Goal: Task Accomplishment & Management: Complete application form

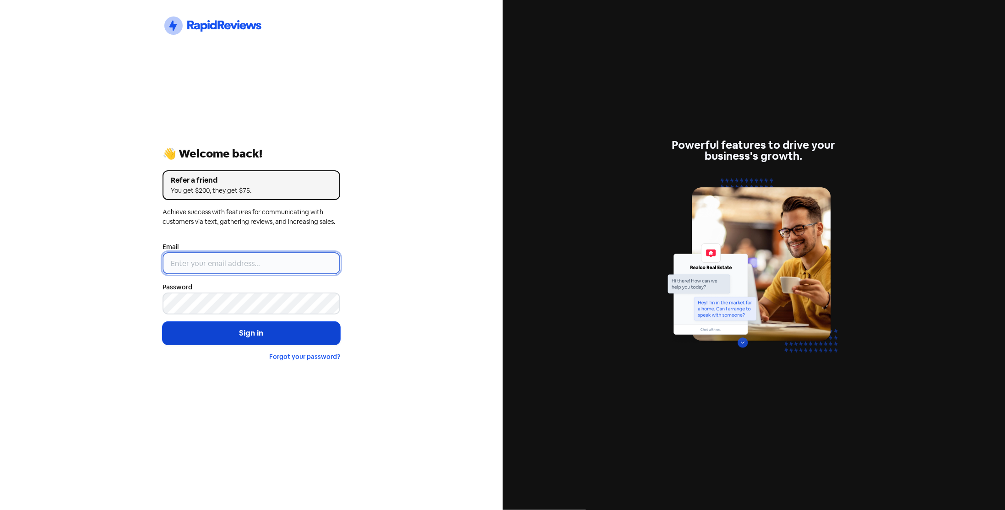
type input "[EMAIL_ADDRESS][DOMAIN_NAME]"
click at [232, 334] on button "Sign in" at bounding box center [252, 333] width 178 height 23
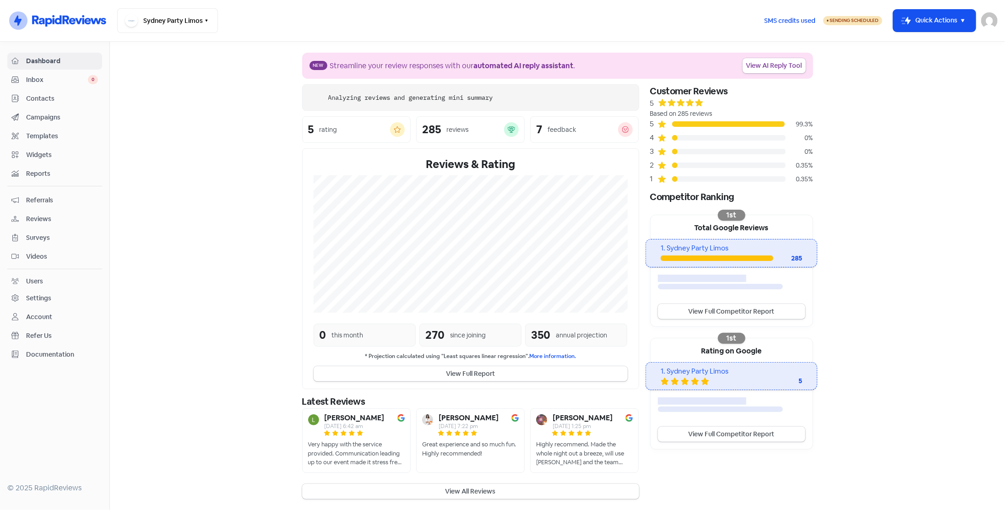
click at [49, 94] on span "Contacts" at bounding box center [62, 99] width 72 height 10
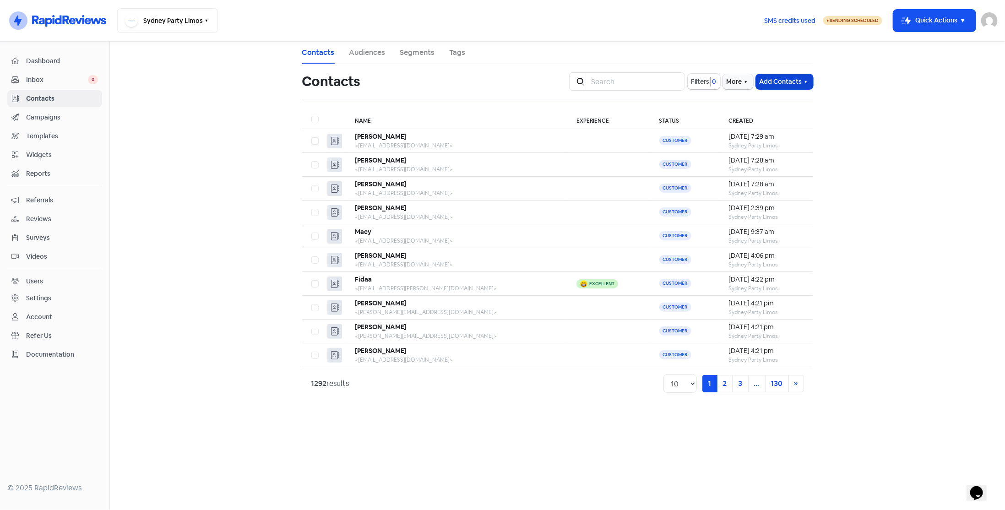
click at [790, 81] on button "Add Contacts" at bounding box center [784, 81] width 57 height 15
click at [778, 100] on button "Add a contact" at bounding box center [759, 102] width 107 height 18
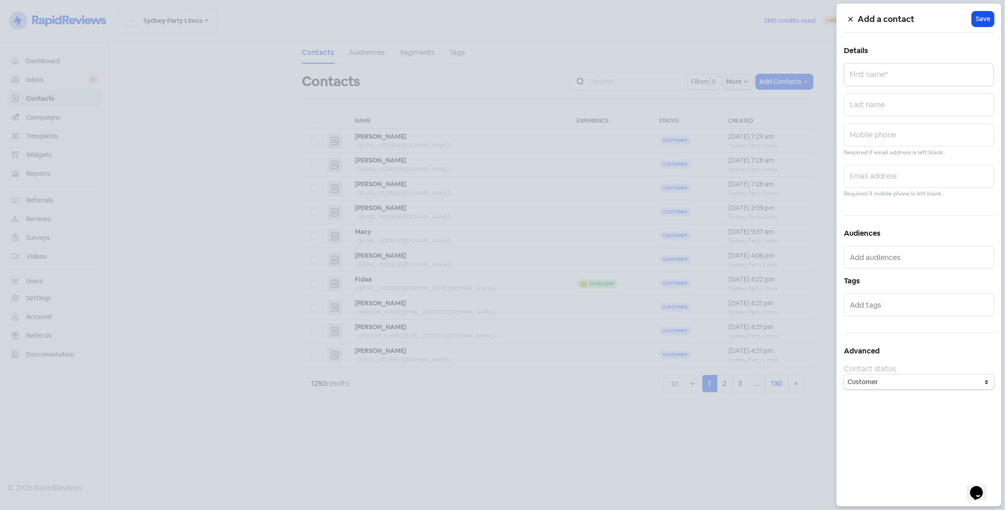
click at [873, 76] on input "text" at bounding box center [919, 74] width 150 height 23
type input "[PERSON_NAME]"
click at [859, 169] on input "text" at bounding box center [919, 176] width 150 height 23
paste input "[EMAIL_ADDRESS][DOMAIN_NAME]"
type input "[EMAIL_ADDRESS][DOMAIN_NAME]"
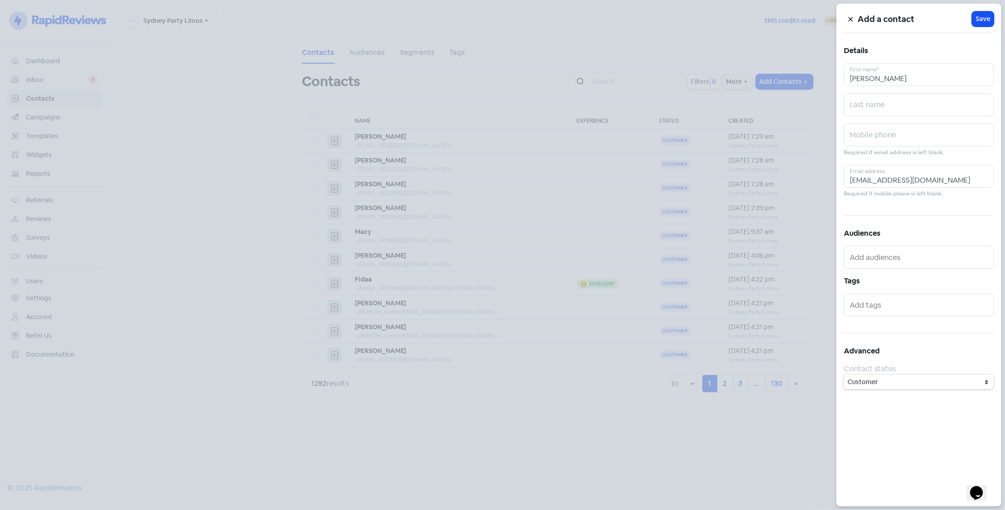
click at [984, 28] on div "Add a contact Icon For Loading Save Details [PERSON_NAME] First name* Last name…" at bounding box center [919, 255] width 165 height 503
click at [986, 21] on span "Save" at bounding box center [983, 19] width 15 height 10
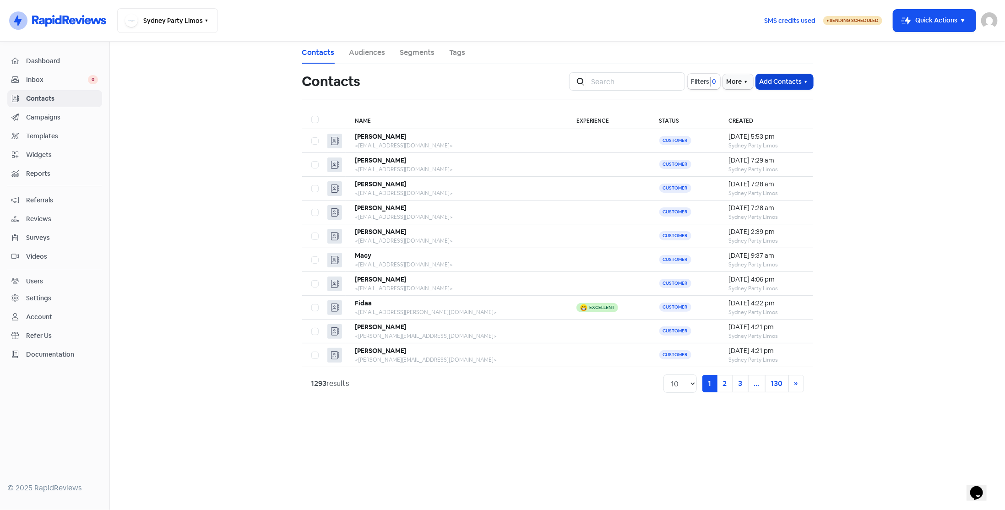
click at [772, 79] on button "Add Contacts" at bounding box center [784, 81] width 57 height 15
click at [775, 94] on button "Add a contact" at bounding box center [759, 102] width 107 height 18
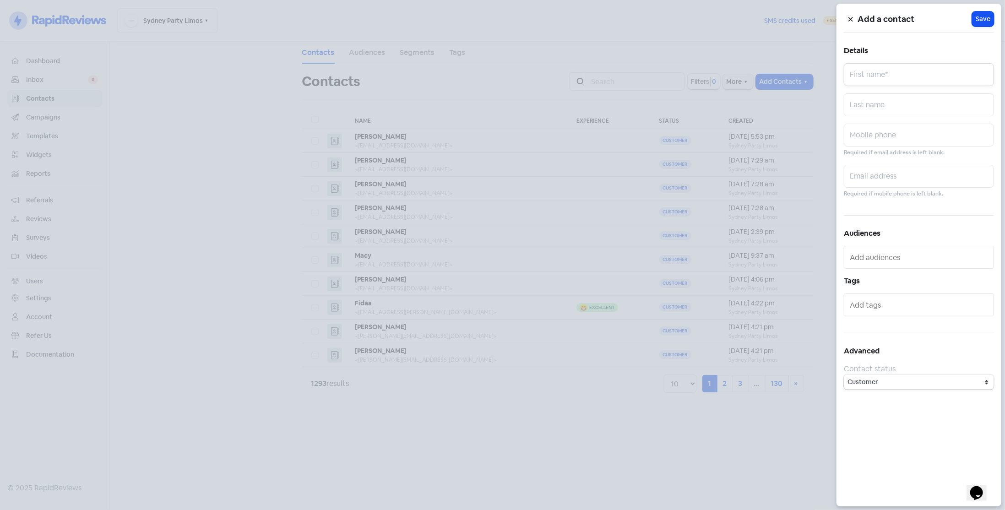
click at [874, 75] on input "text" at bounding box center [919, 74] width 150 height 23
click at [186, 327] on div at bounding box center [502, 255] width 1005 height 510
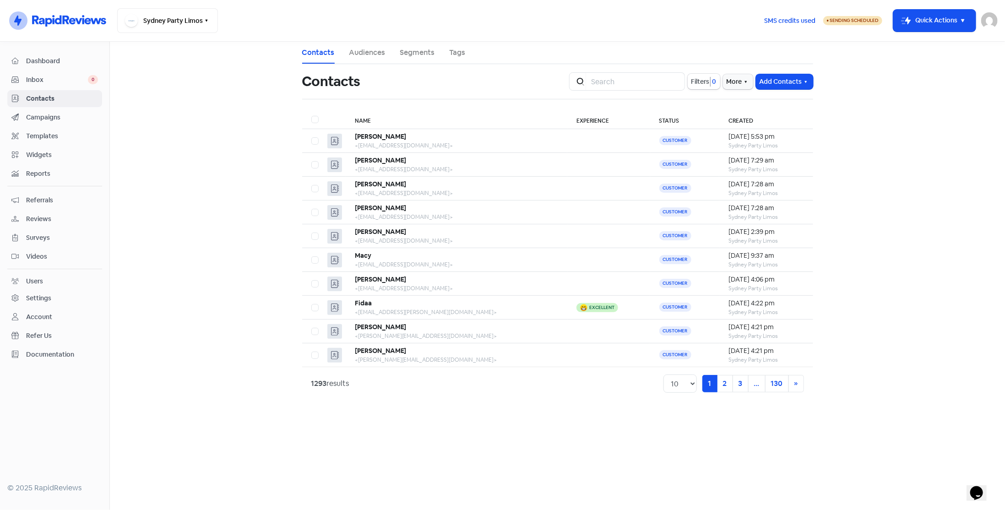
drag, startPoint x: 791, startPoint y: 81, endPoint x: 786, endPoint y: 90, distance: 10.7
click at [791, 81] on button "Add Contacts" at bounding box center [784, 81] width 57 height 15
click at [784, 98] on button "Add a contact" at bounding box center [759, 102] width 107 height 18
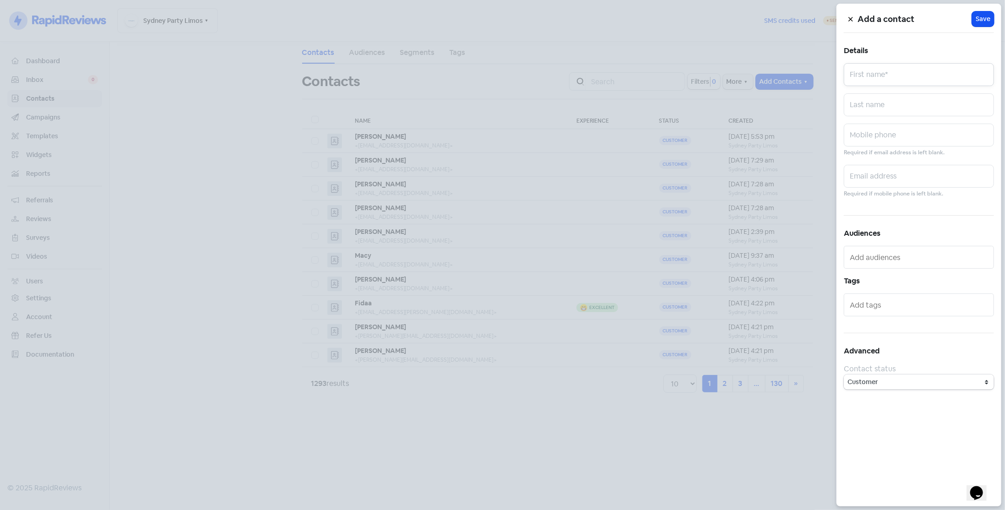
click at [873, 72] on input "text" at bounding box center [919, 74] width 150 height 23
type input "[PERSON_NAME]"
click at [893, 177] on input "text" at bounding box center [919, 176] width 150 height 23
paste input "[EMAIL_ADDRESS][DOMAIN_NAME]"
type input "[EMAIL_ADDRESS][DOMAIN_NAME]"
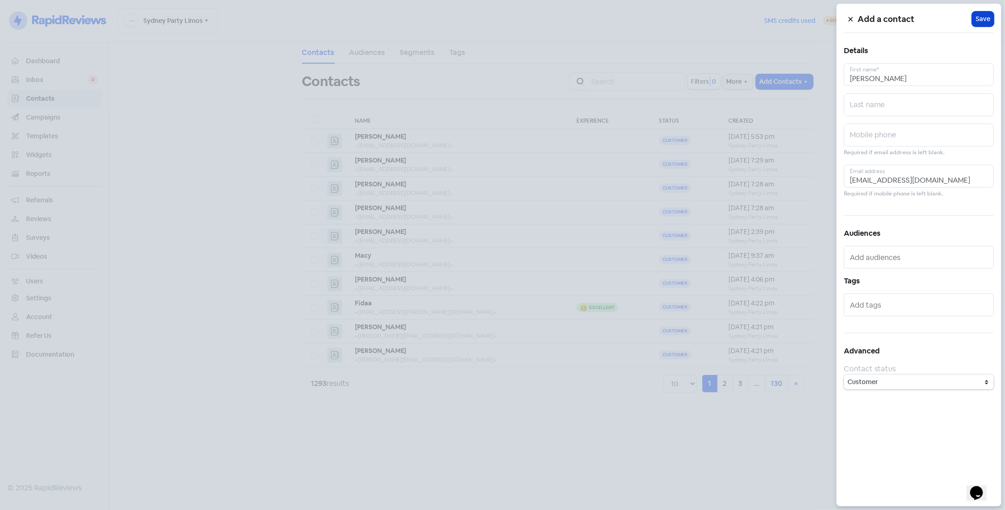
click at [981, 21] on span "Save" at bounding box center [983, 19] width 15 height 10
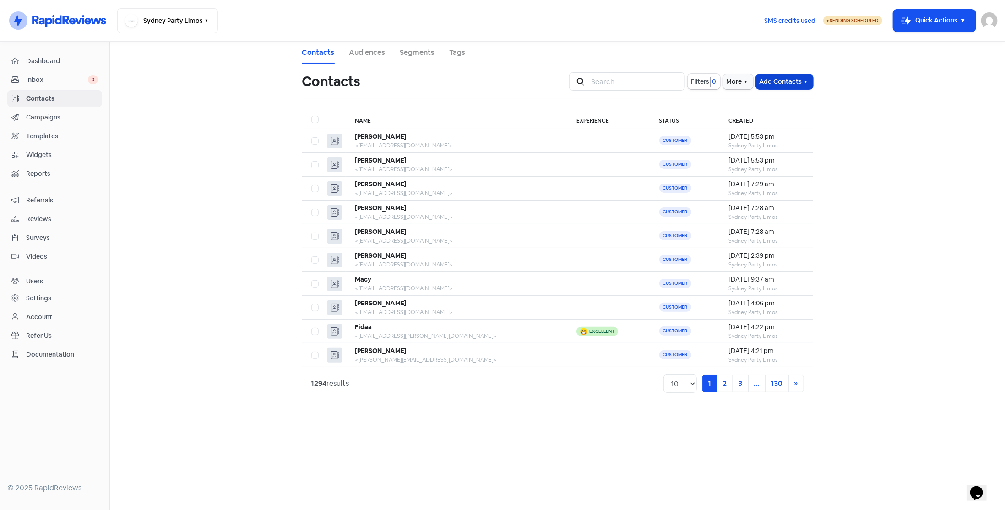
click at [769, 80] on button "Add Contacts" at bounding box center [784, 81] width 57 height 15
click at [761, 103] on button "Add a contact" at bounding box center [759, 102] width 107 height 18
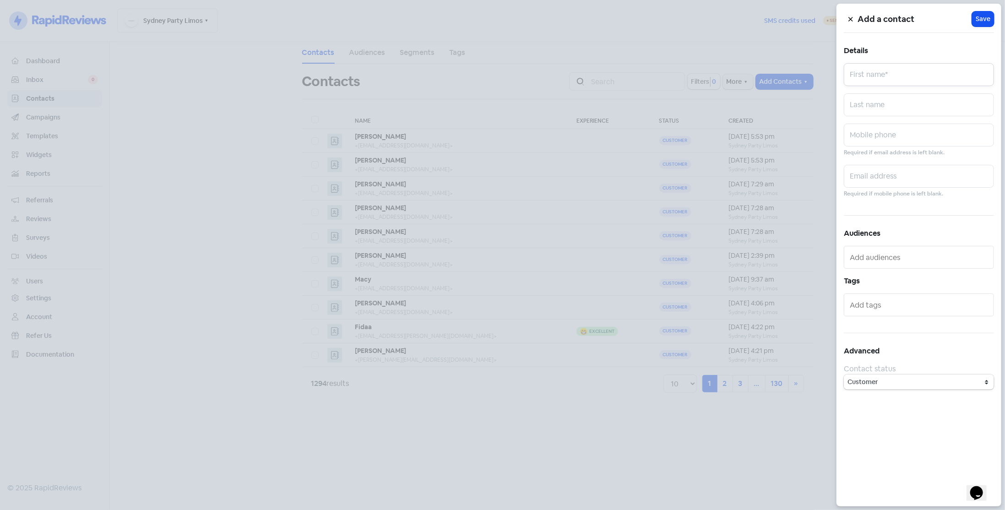
click at [857, 74] on input "text" at bounding box center [919, 74] width 150 height 23
type input "[PERSON_NAME]"
click at [901, 175] on input "text" at bounding box center [919, 176] width 150 height 23
paste input "[EMAIL_ADDRESS][DOMAIN_NAME]"
type input "[EMAIL_ADDRESS][DOMAIN_NAME]"
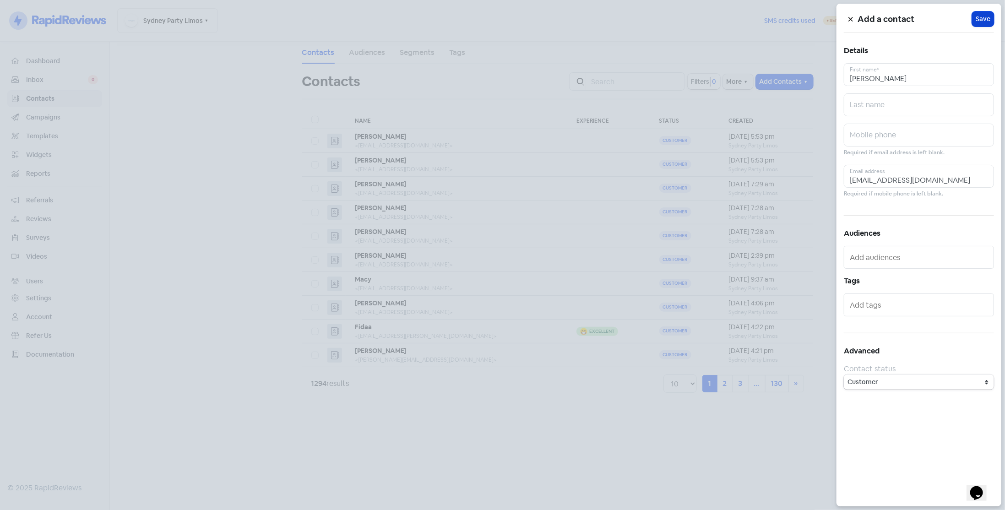
click at [982, 25] on button "Icon For Loading Save" at bounding box center [983, 18] width 22 height 15
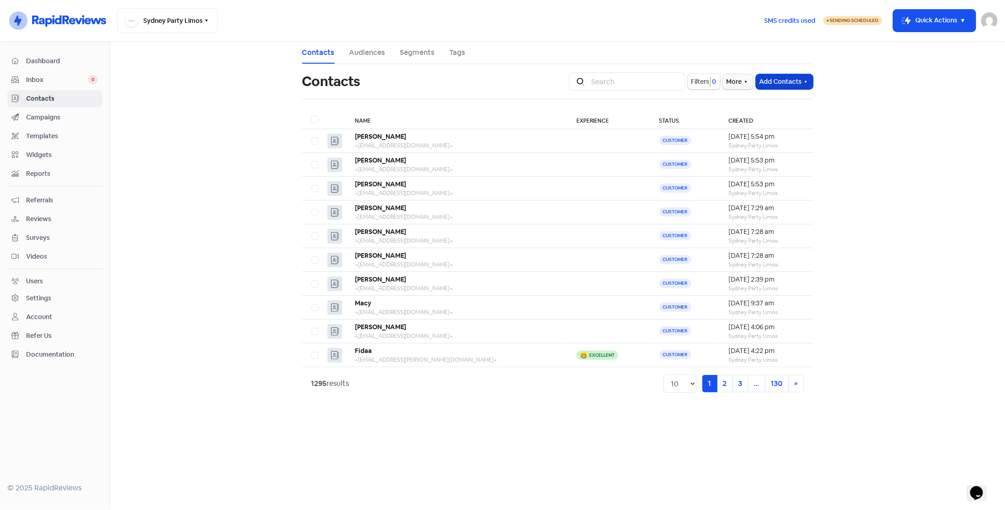
drag, startPoint x: 798, startPoint y: 77, endPoint x: 792, endPoint y: 84, distance: 9.1
click at [798, 77] on button "Add Contacts" at bounding box center [784, 81] width 57 height 15
click at [782, 94] on button "Add a contact" at bounding box center [759, 102] width 107 height 18
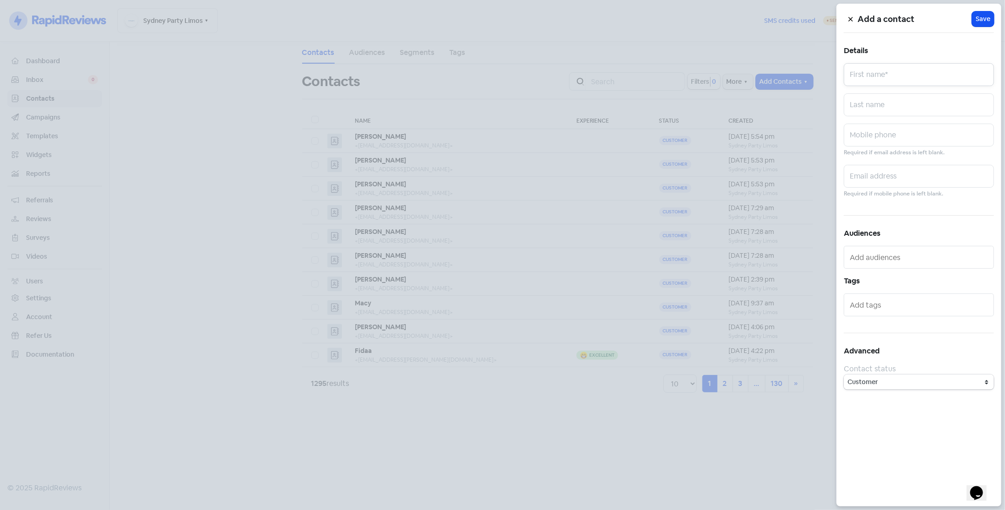
click at [881, 76] on input "text" at bounding box center [919, 74] width 150 height 23
type input "[PERSON_NAME]"
click at [884, 174] on input "text" at bounding box center [919, 176] width 150 height 23
paste input "[EMAIL_ADDRESS][DOMAIN_NAME]"
type input "[EMAIL_ADDRESS][DOMAIN_NAME]"
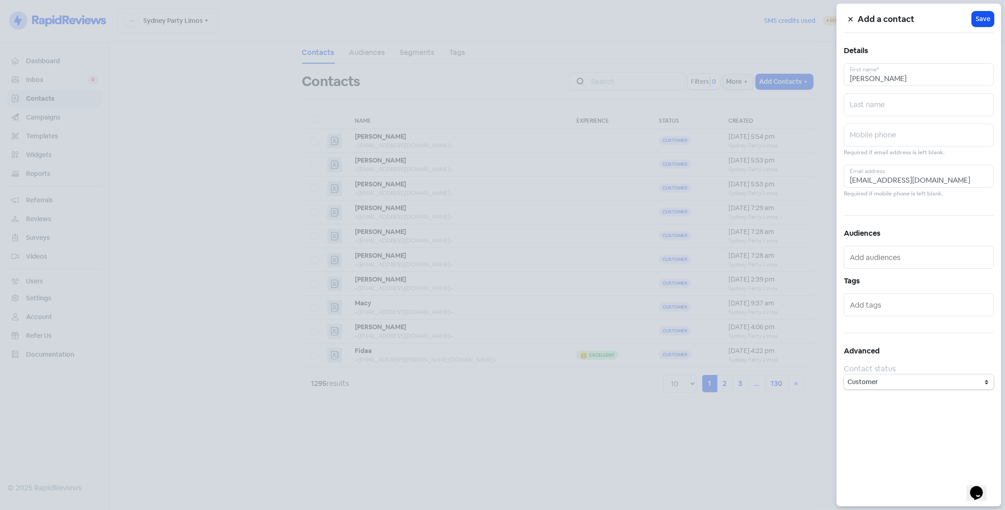
drag, startPoint x: 986, startPoint y: 21, endPoint x: 976, endPoint y: 24, distance: 10.7
click at [986, 21] on span "Save" at bounding box center [983, 19] width 15 height 10
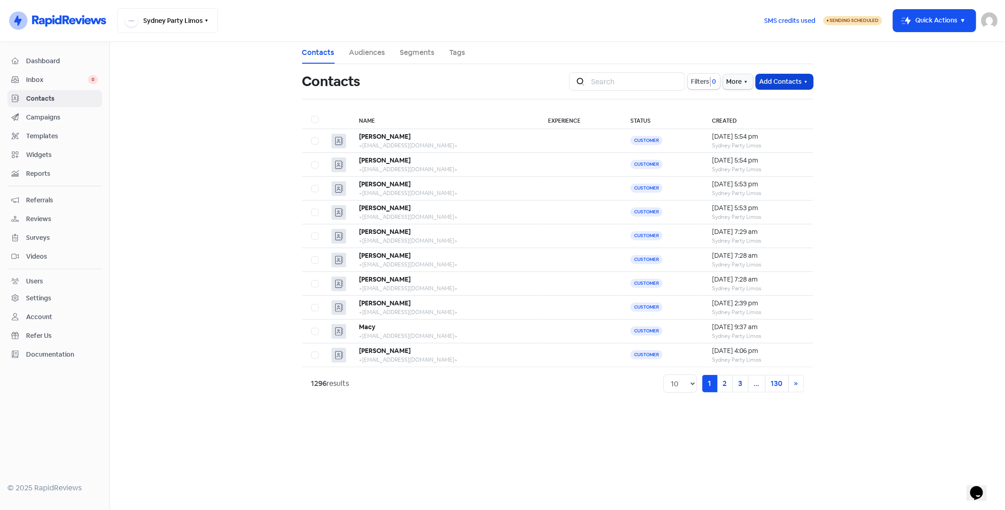
click at [779, 80] on button "Add Contacts" at bounding box center [784, 81] width 57 height 15
click at [773, 98] on button "Add a contact" at bounding box center [759, 102] width 107 height 18
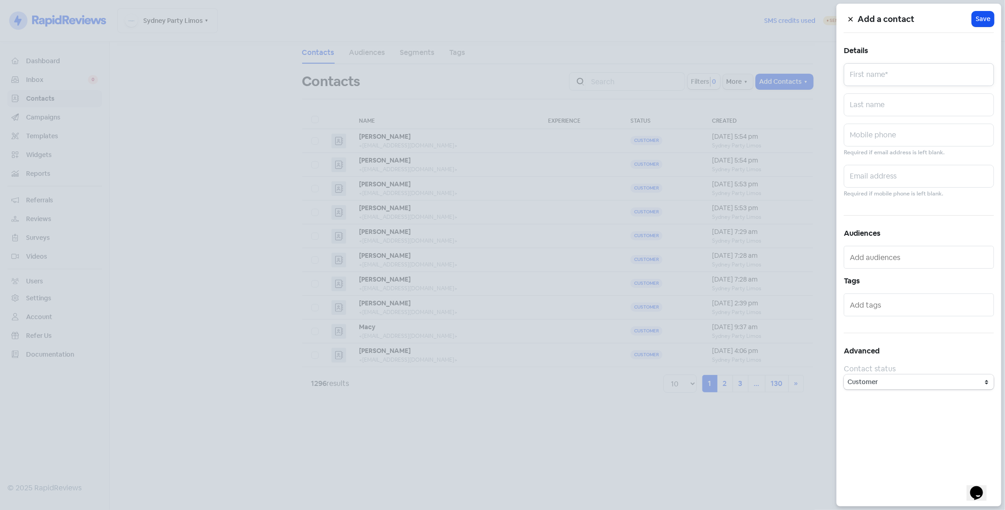
click at [873, 84] on input "text" at bounding box center [919, 74] width 150 height 23
type input "[PERSON_NAME]"
click at [898, 167] on input "text" at bounding box center [919, 176] width 150 height 23
paste input "[EMAIL_ADDRESS][DOMAIN_NAME]"
type input "[EMAIL_ADDRESS][DOMAIN_NAME]"
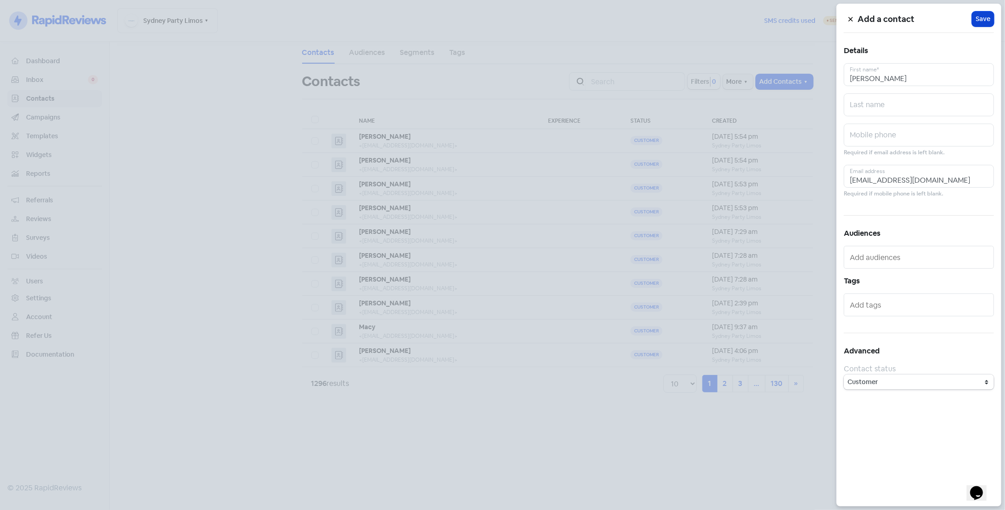
click at [990, 16] on span "Save" at bounding box center [983, 19] width 15 height 10
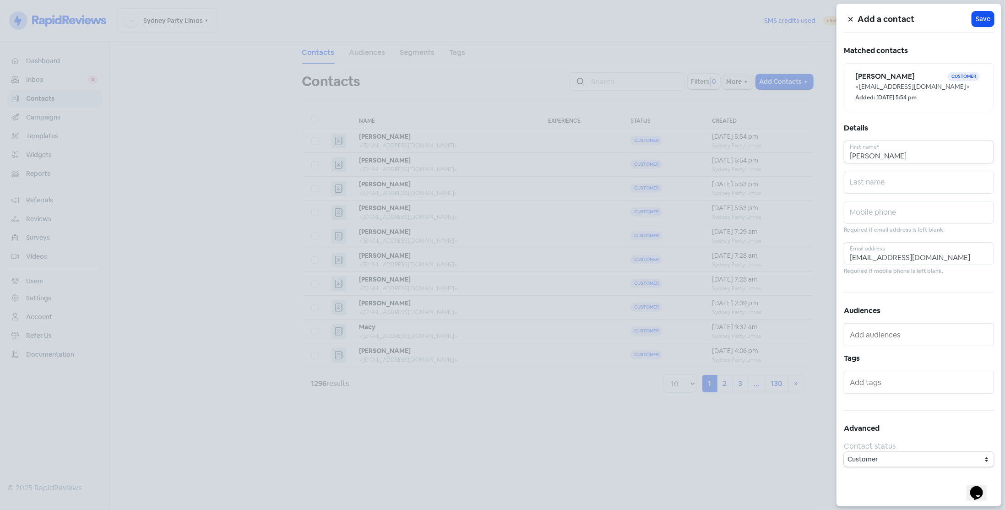
click at [883, 151] on input "[PERSON_NAME]" at bounding box center [919, 152] width 150 height 23
click at [985, 19] on span "Save" at bounding box center [983, 19] width 15 height 10
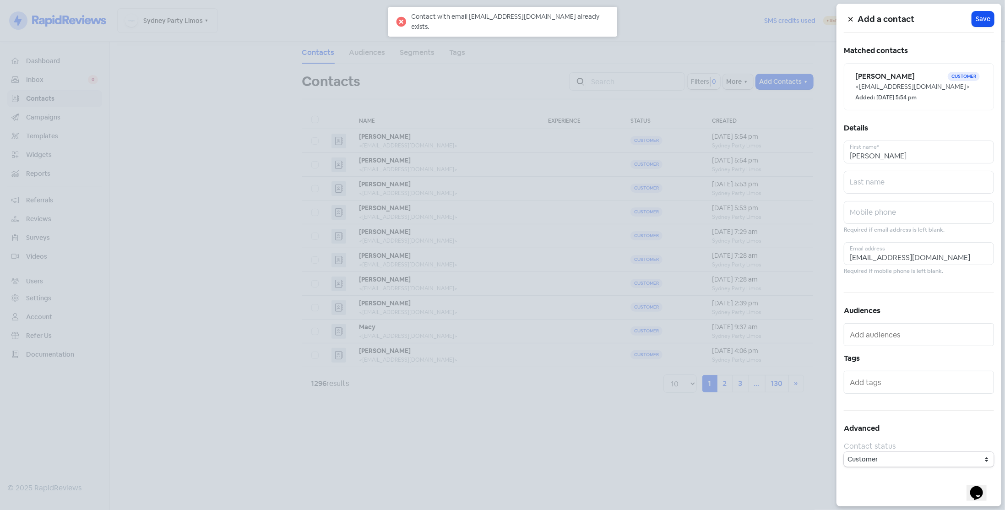
click at [437, 71] on div at bounding box center [502, 255] width 1005 height 510
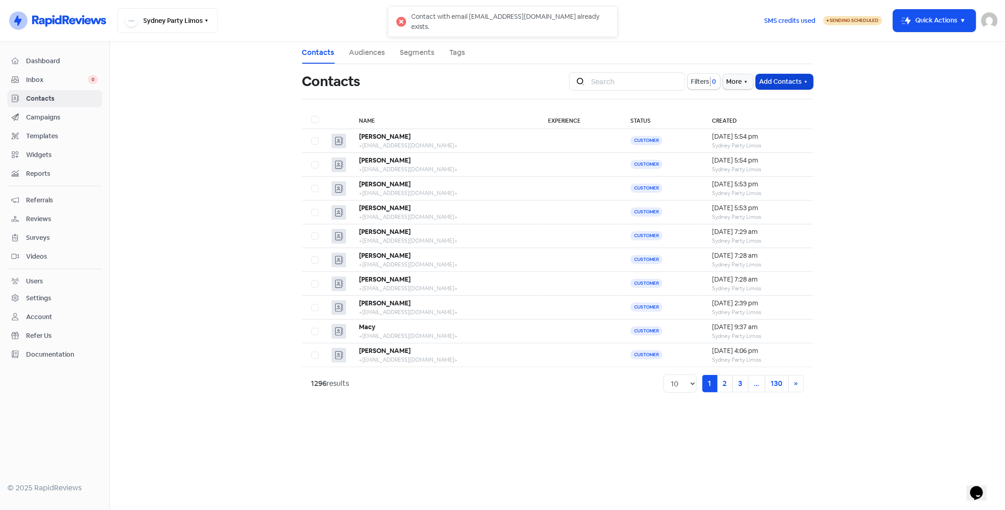
click at [777, 82] on button "Add Contacts" at bounding box center [784, 81] width 57 height 15
click at [769, 100] on button "Add a contact" at bounding box center [759, 102] width 107 height 18
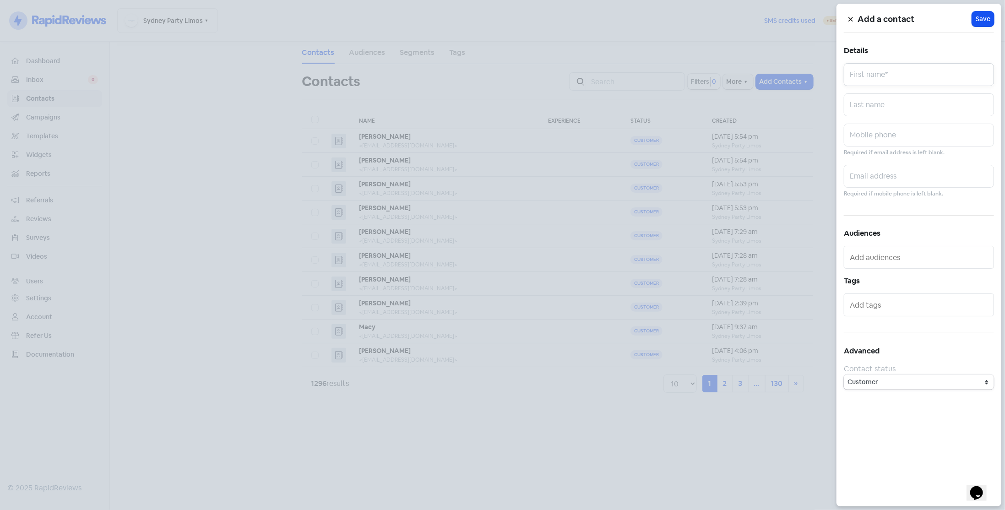
click at [863, 77] on input "text" at bounding box center [919, 74] width 150 height 23
paste input "[EMAIL_ADDRESS][DOMAIN_NAME]"
drag, startPoint x: 959, startPoint y: 75, endPoint x: 829, endPoint y: 77, distance: 130.1
click at [829, 510] on div "Add a contact Icon For Loading Save Details [EMAIL_ADDRESS][DOMAIN_NAME] First …" at bounding box center [502, 510] width 1005 height 0
type input "[PERSON_NAME]"
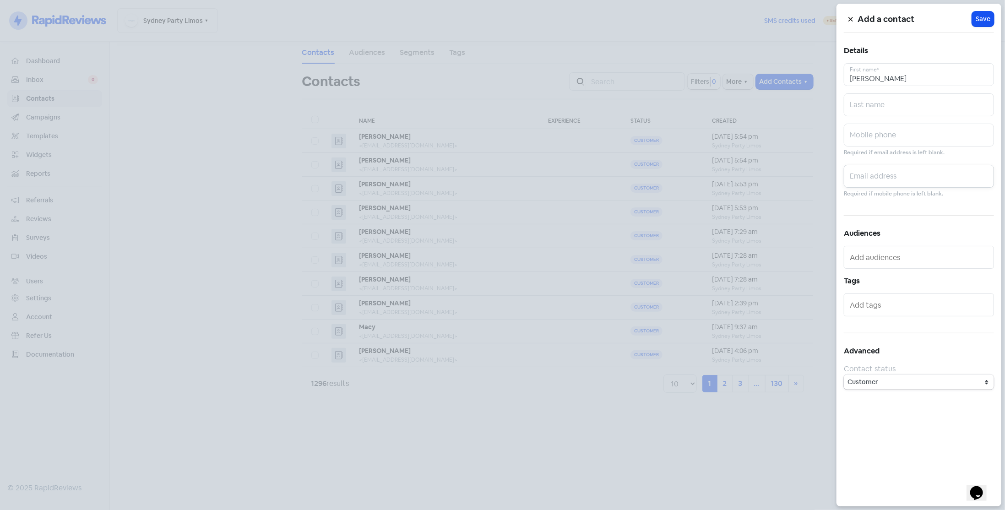
click at [900, 175] on input "text" at bounding box center [919, 176] width 150 height 23
paste input "[EMAIL_ADDRESS][DOMAIN_NAME]"
type input "[EMAIL_ADDRESS][DOMAIN_NAME]"
click at [980, 24] on button "Icon For Loading Save" at bounding box center [983, 18] width 22 height 15
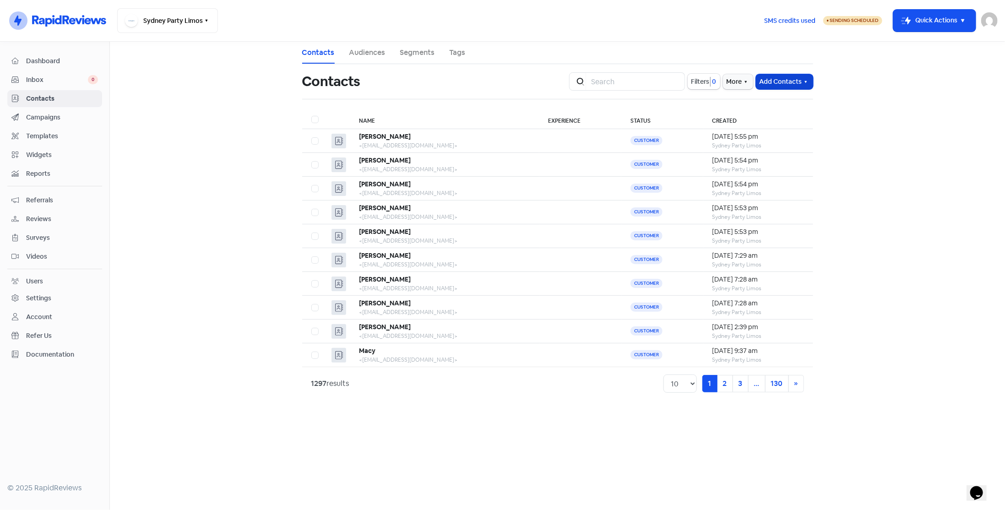
click at [779, 80] on button "Add Contacts" at bounding box center [784, 81] width 57 height 15
click at [766, 101] on button "Add a contact" at bounding box center [759, 102] width 107 height 18
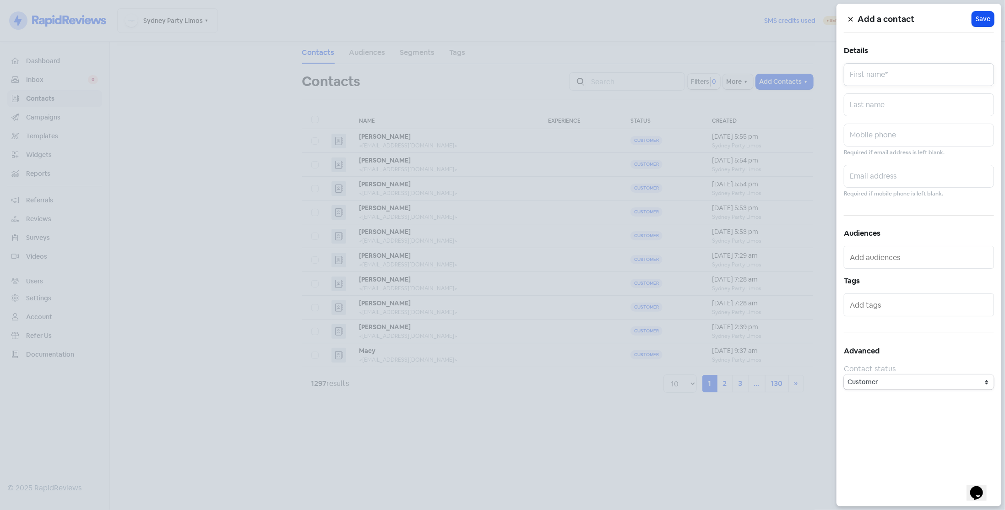
click at [872, 64] on input "text" at bounding box center [919, 74] width 150 height 23
type input "Annisa"
click at [891, 180] on input "text" at bounding box center [919, 176] width 150 height 23
paste input "[EMAIL_ADDRESS][DOMAIN_NAME]"
type input "[EMAIL_ADDRESS][DOMAIN_NAME]"
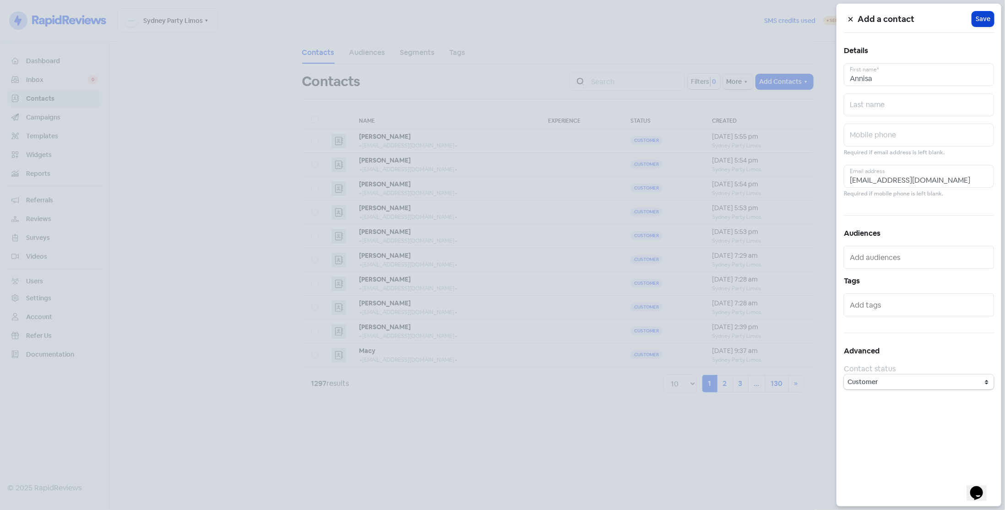
click at [984, 19] on span "Save" at bounding box center [983, 19] width 15 height 10
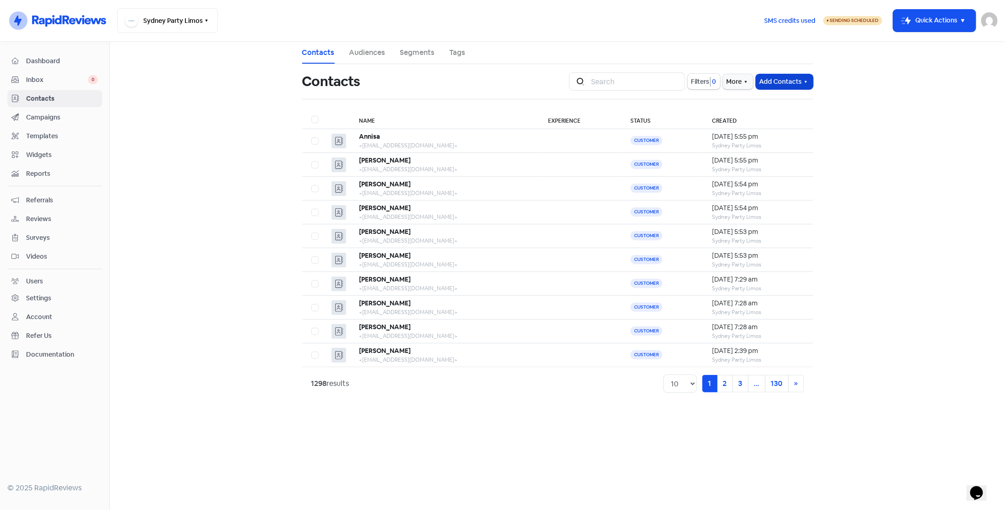
click at [780, 85] on button "Add Contacts" at bounding box center [784, 81] width 57 height 15
click at [778, 99] on button "Add a contact" at bounding box center [759, 102] width 107 height 18
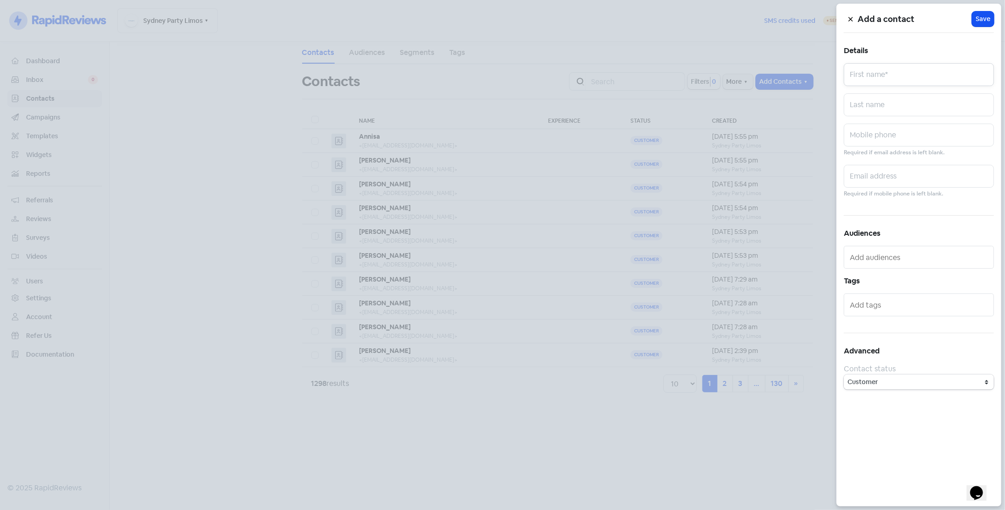
click at [863, 75] on input "text" at bounding box center [919, 74] width 150 height 23
type input "Zhane"
click at [907, 176] on input "text" at bounding box center [919, 176] width 150 height 23
paste input "[EMAIL_ADDRESS][DOMAIN_NAME]"
type input "[EMAIL_ADDRESS][DOMAIN_NAME]"
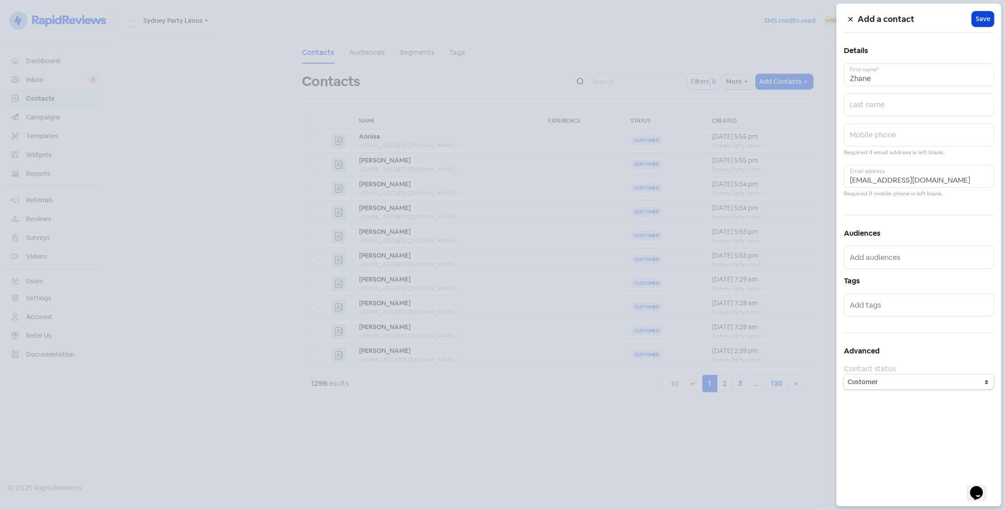
click at [982, 16] on span "Save" at bounding box center [983, 19] width 15 height 10
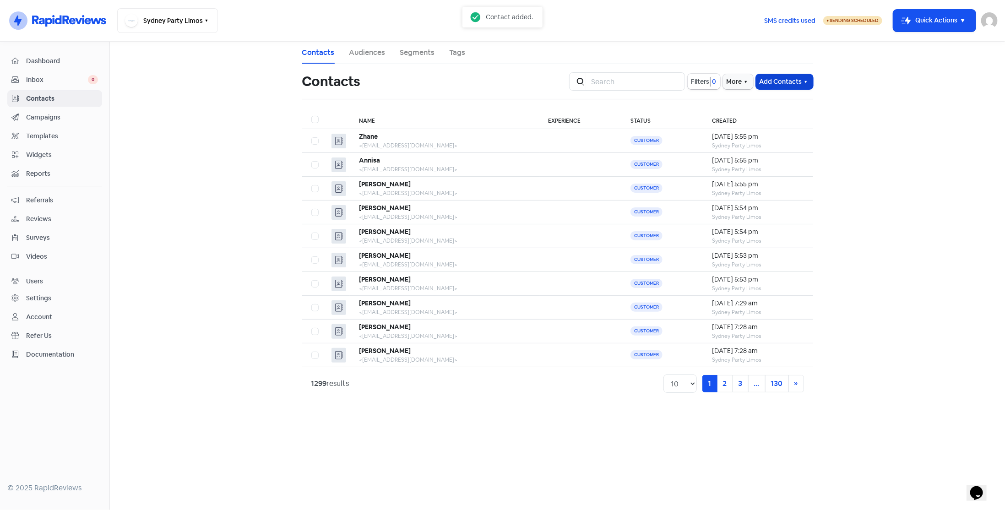
click at [779, 83] on button "Add Contacts" at bounding box center [784, 81] width 57 height 15
click at [791, 100] on button "Add a contact" at bounding box center [759, 102] width 107 height 18
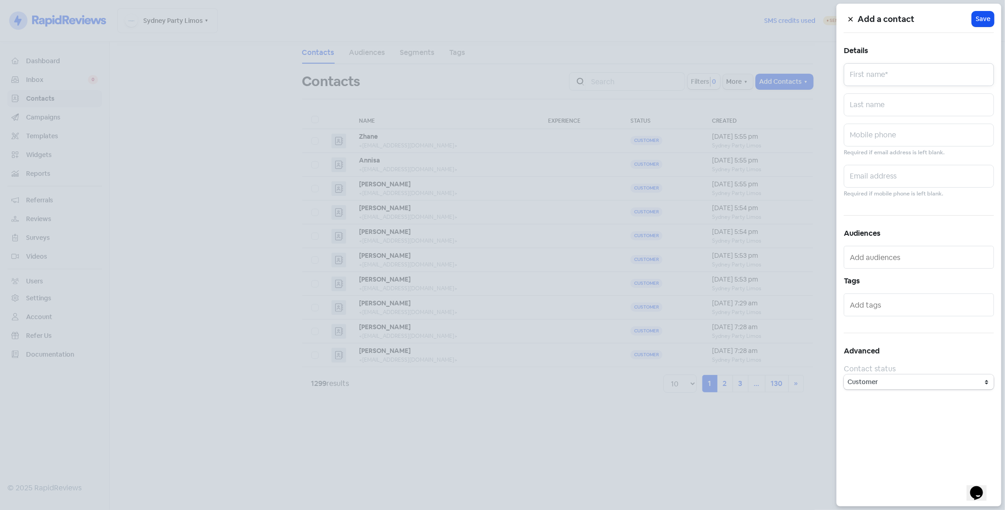
click at [897, 79] on input "text" at bounding box center [919, 74] width 150 height 23
type input "Cristyl"
click at [906, 183] on input "text" at bounding box center [919, 176] width 150 height 23
paste input "[EMAIL_ADDRESS][DOMAIN_NAME]"
type input "[EMAIL_ADDRESS][DOMAIN_NAME]"
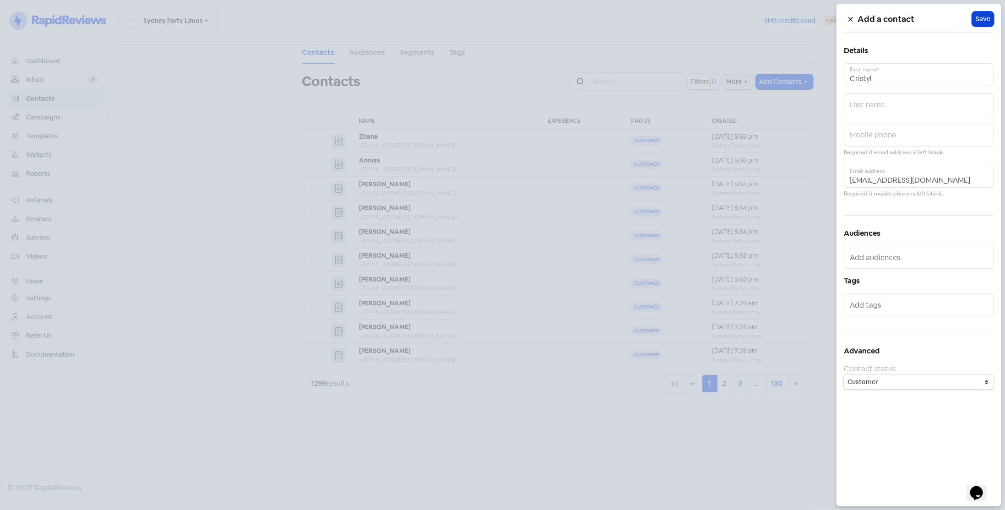
click at [982, 22] on span "Save" at bounding box center [983, 19] width 15 height 10
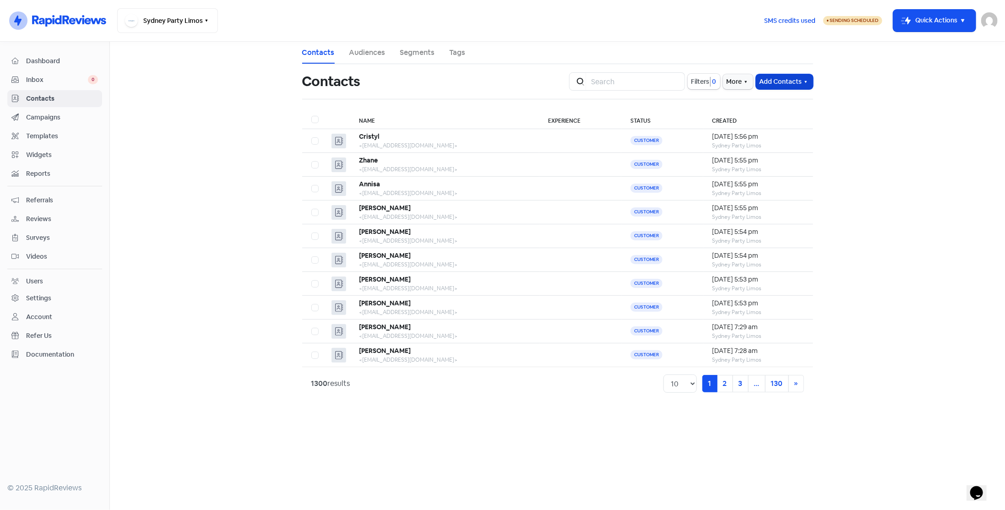
click at [774, 81] on button "Add Contacts" at bounding box center [784, 81] width 57 height 15
click at [768, 99] on button "Add a contact" at bounding box center [759, 102] width 107 height 18
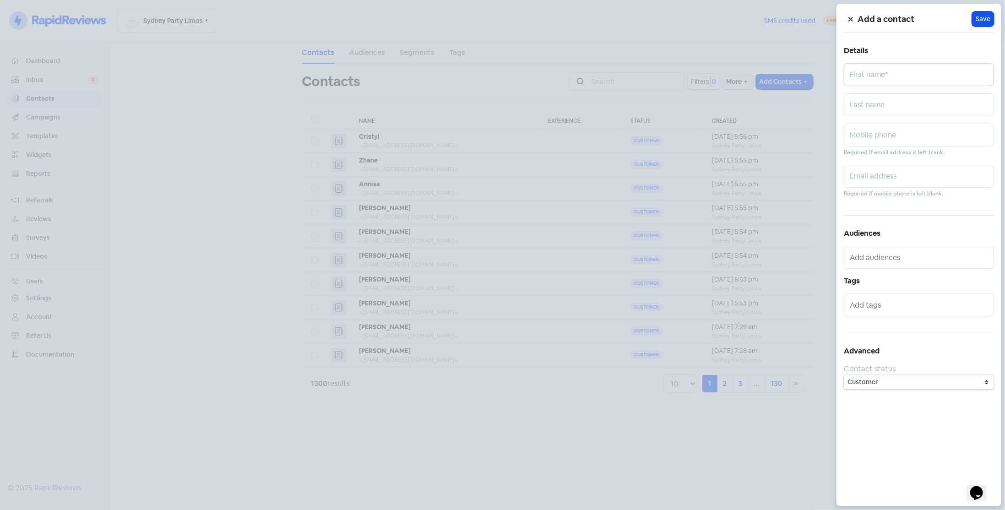
click at [868, 70] on input "text" at bounding box center [919, 74] width 150 height 23
type input "[PERSON_NAME]"
click at [887, 169] on input "text" at bounding box center [919, 176] width 150 height 23
paste input "[EMAIL_ADDRESS][DOMAIN_NAME]"
type input "[EMAIL_ADDRESS][DOMAIN_NAME]"
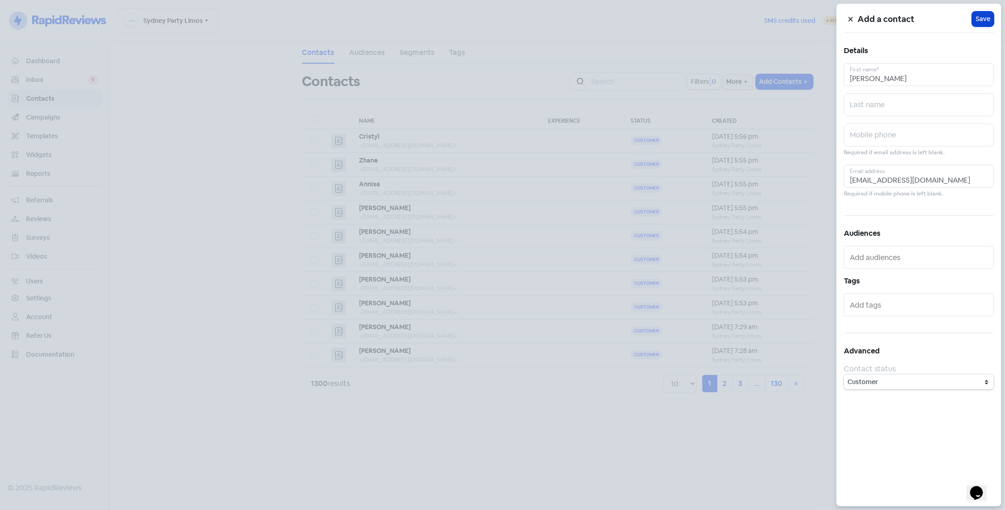
click at [982, 19] on span "Save" at bounding box center [983, 19] width 15 height 10
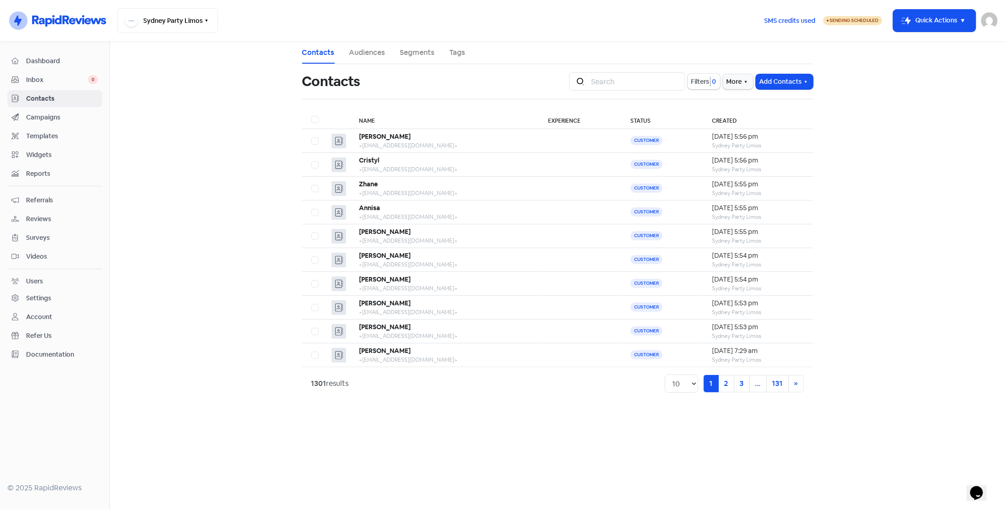
click at [56, 60] on span "Dashboard" at bounding box center [62, 61] width 72 height 10
